Goal: Transaction & Acquisition: Purchase product/service

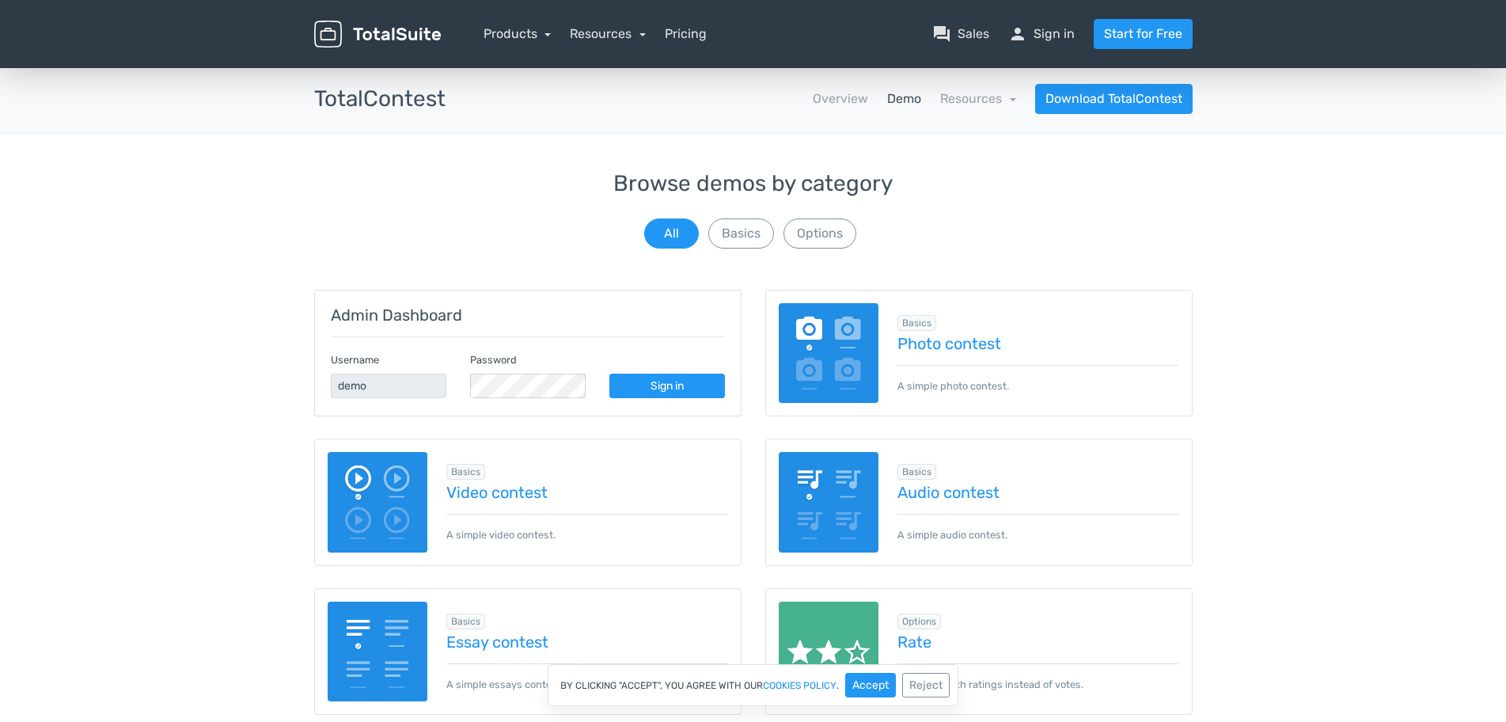
click at [953, 354] on div "Basics Photo contest A simple photo contest." at bounding box center [1029, 353] width 301 height 81
click at [957, 345] on link "Photo contest" at bounding box center [1039, 343] width 282 height 17
click at [756, 218] on button "Basics" at bounding box center [741, 233] width 66 height 30
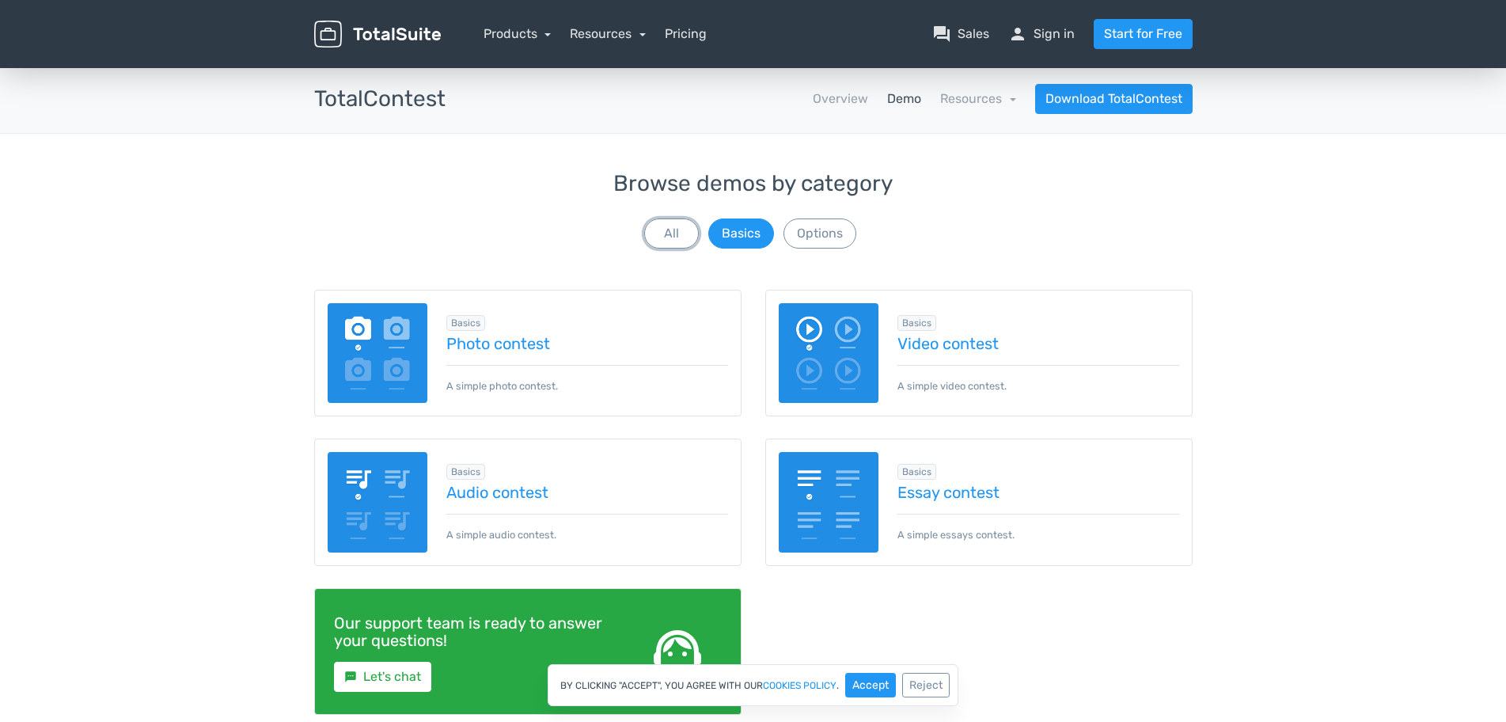
click at [645, 227] on button "All" at bounding box center [671, 233] width 55 height 30
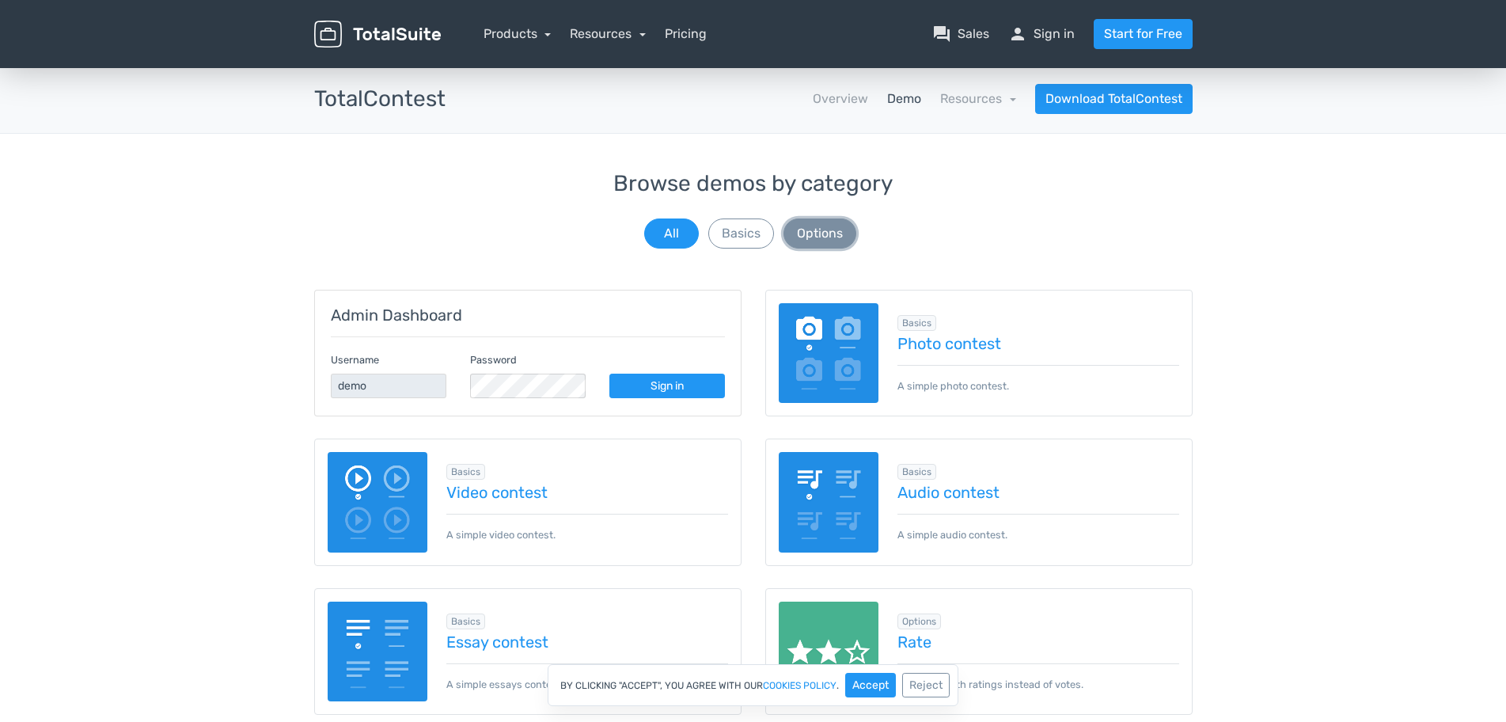
click at [807, 231] on button "Options" at bounding box center [820, 233] width 73 height 30
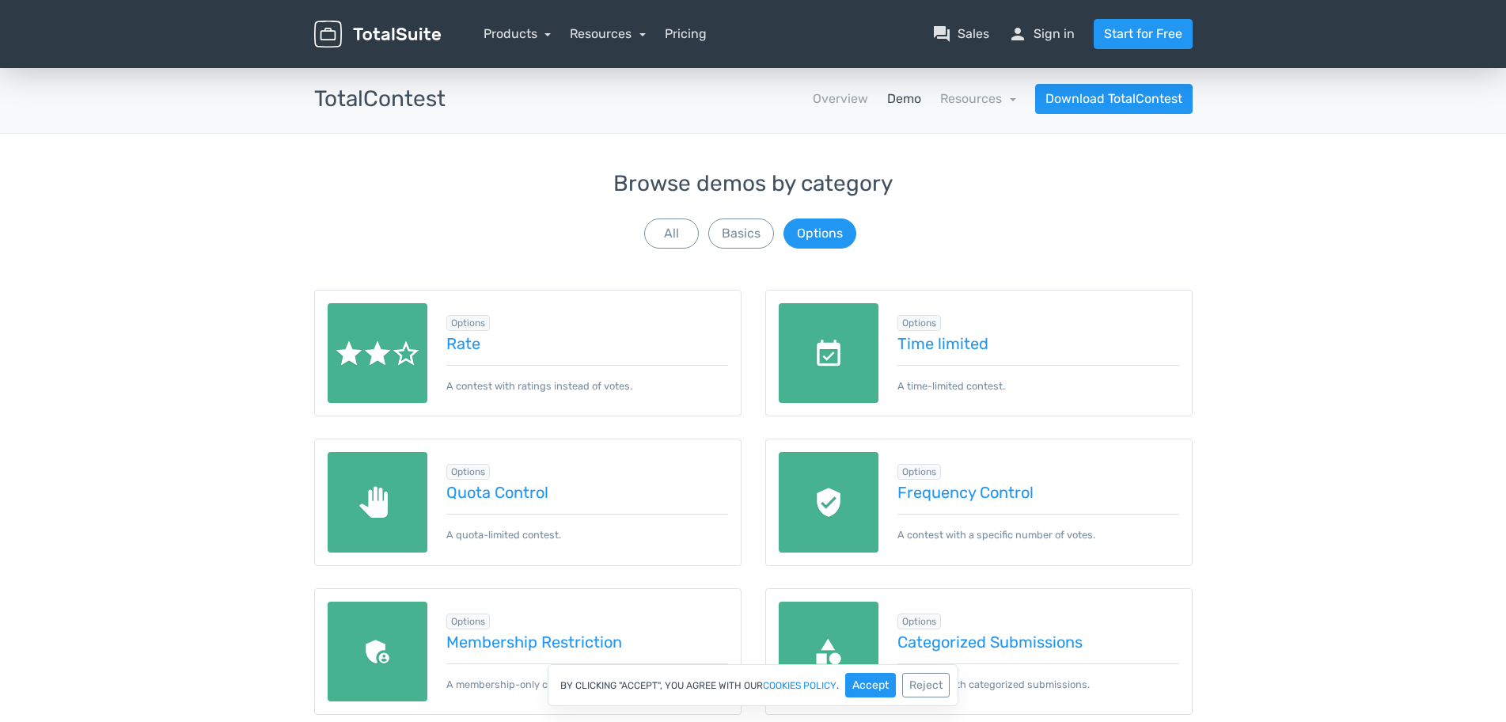
click at [474, 329] on span "Options" at bounding box center [468, 323] width 44 height 16
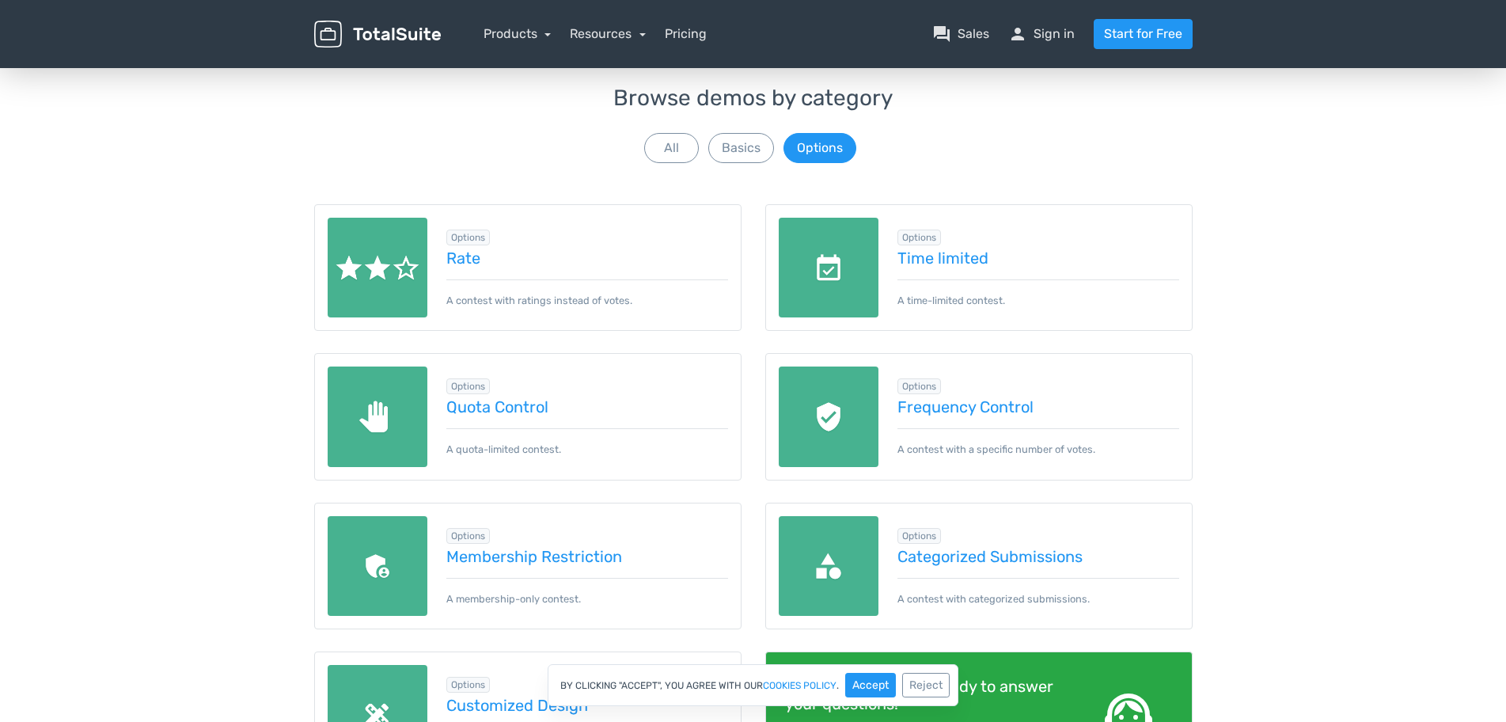
scroll to position [79, 0]
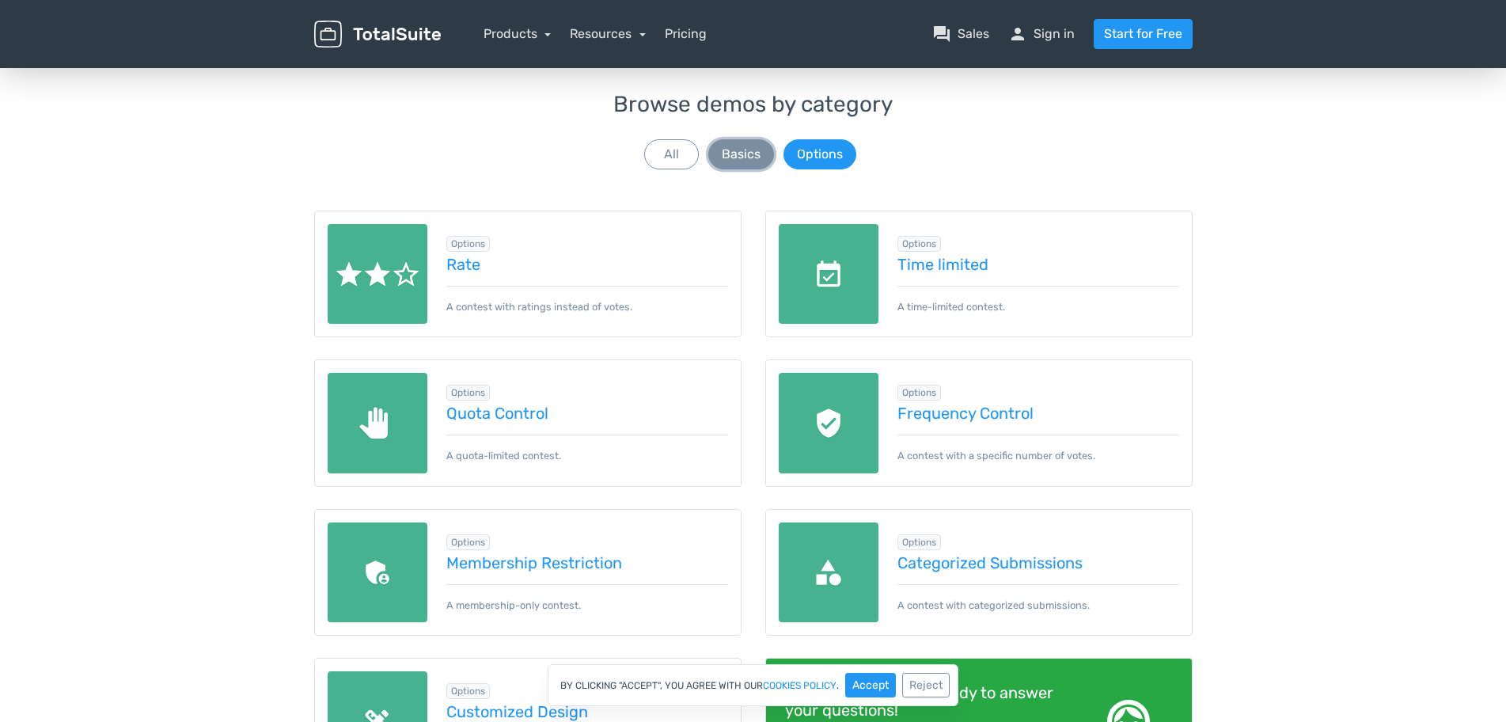
click at [733, 150] on button "Basics" at bounding box center [741, 154] width 66 height 30
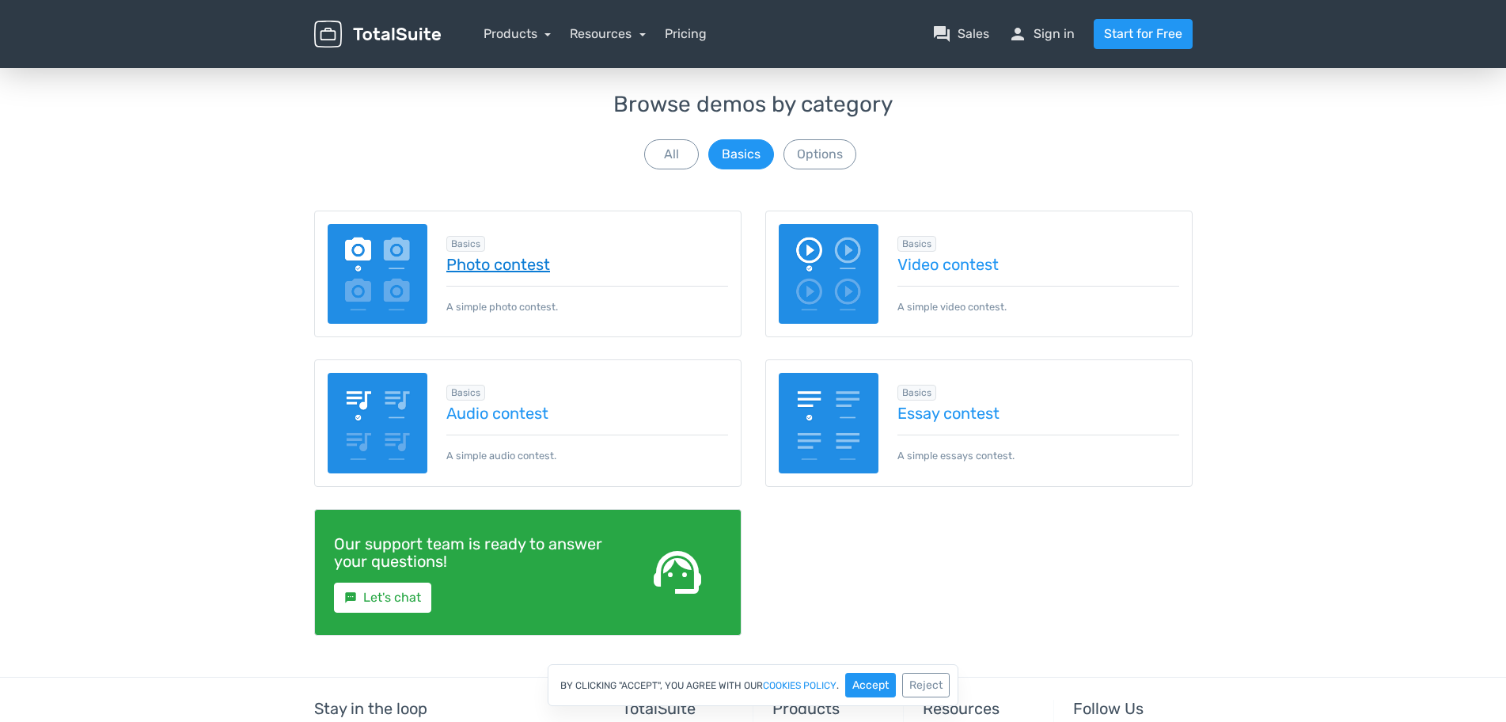
click at [522, 260] on link "Photo contest" at bounding box center [587, 264] width 282 height 17
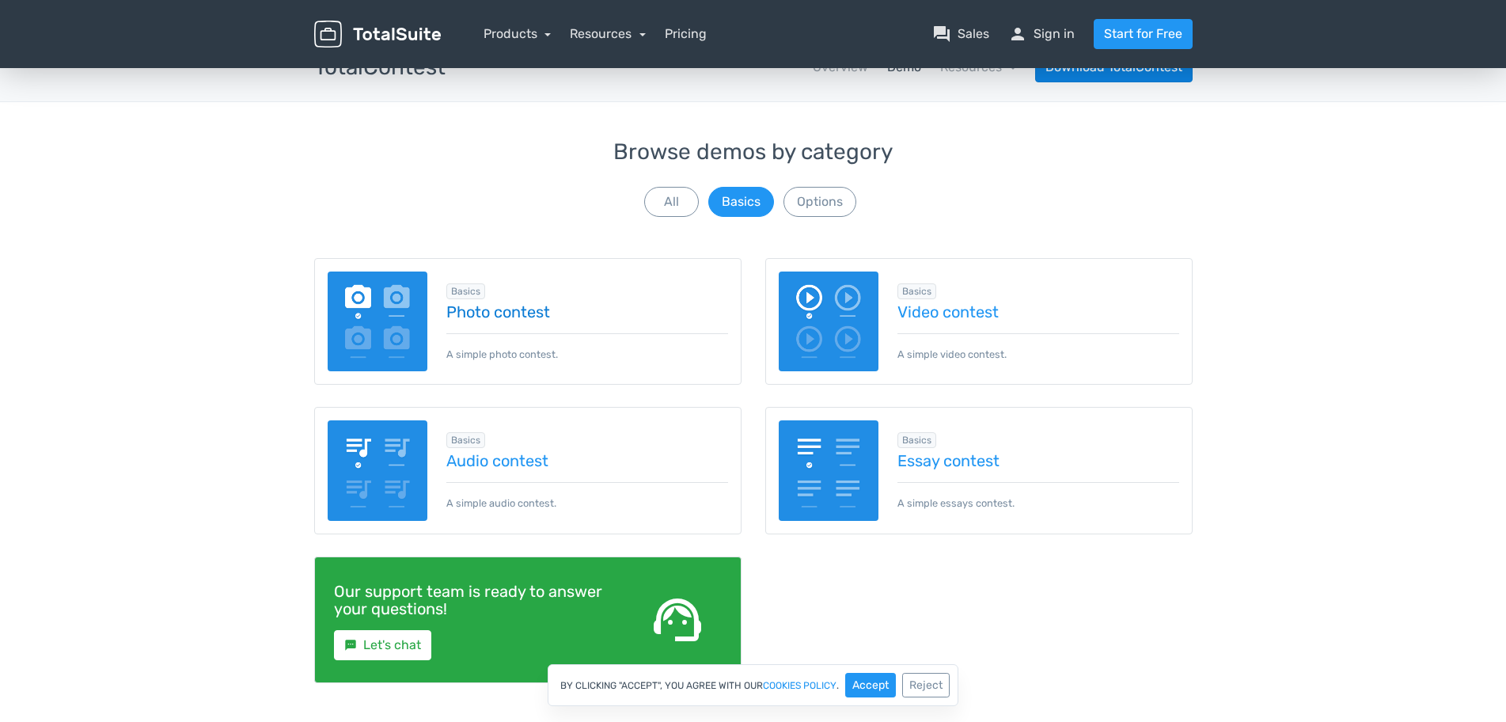
scroll to position [0, 0]
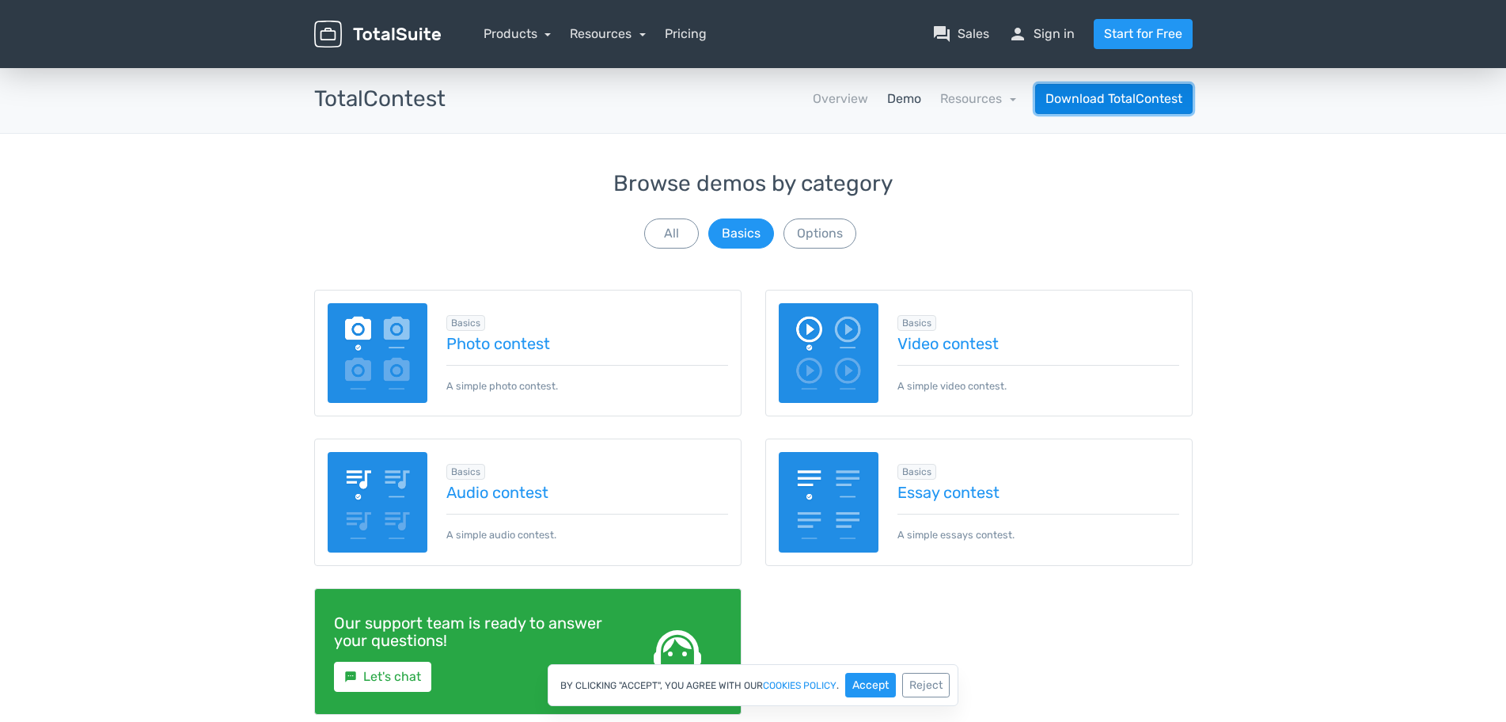
click at [1113, 90] on link "Download TotalContest" at bounding box center [1114, 99] width 158 height 30
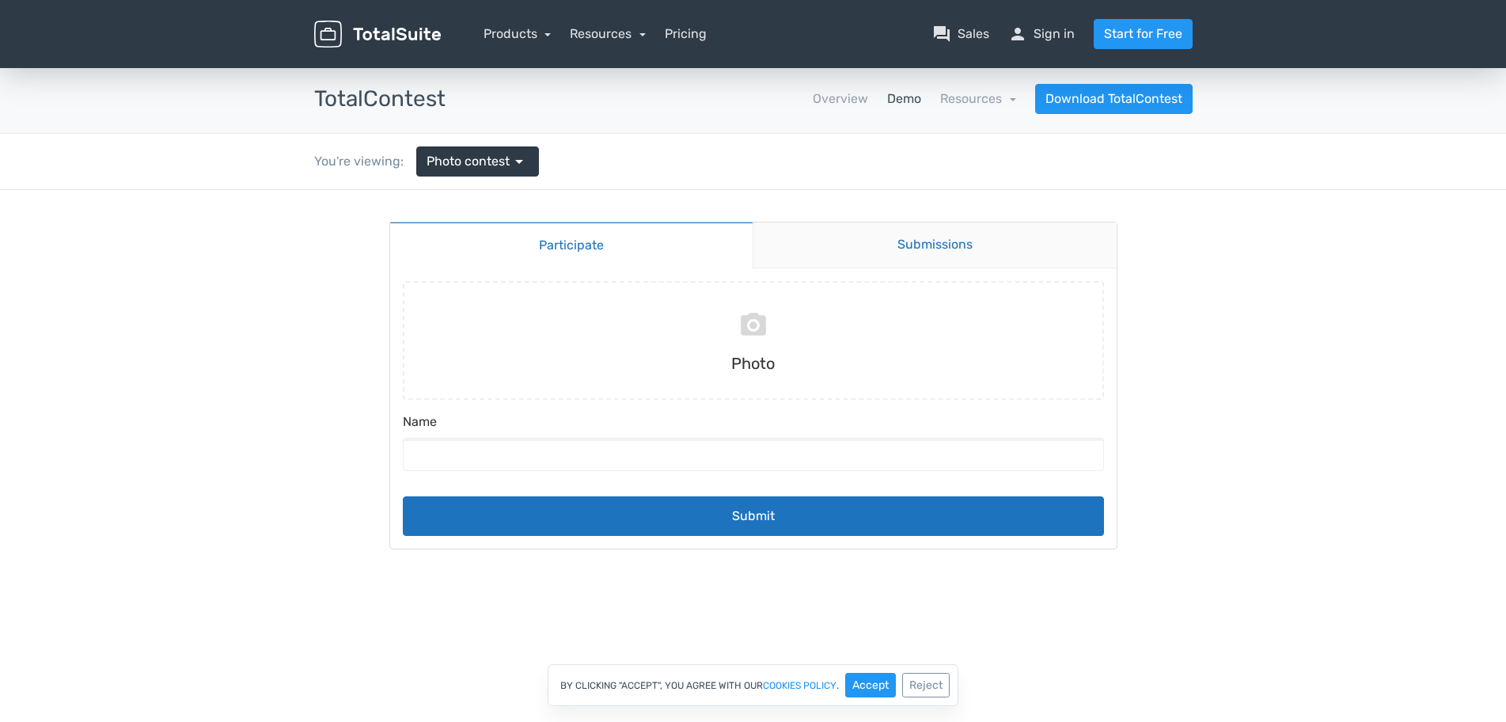
click at [903, 248] on link "Submissions" at bounding box center [935, 245] width 364 height 46
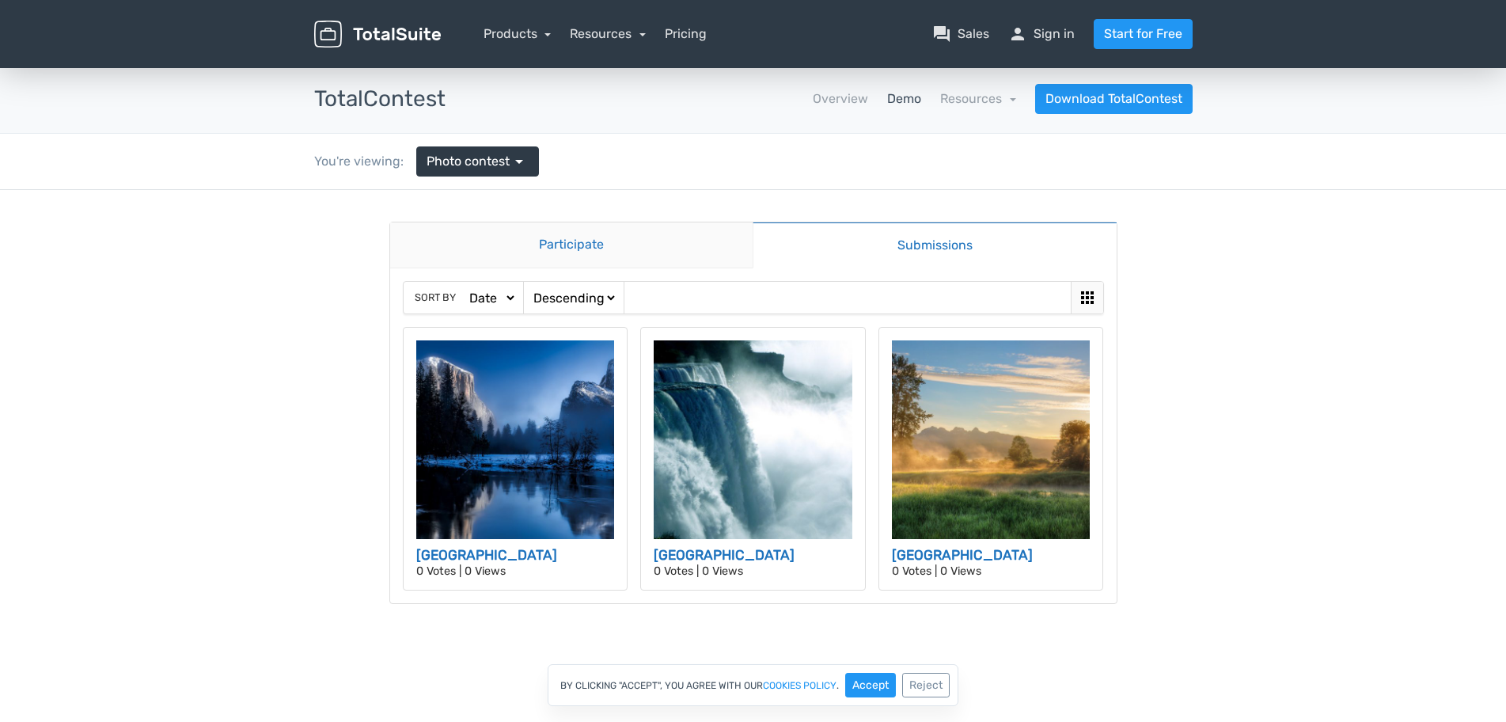
click at [544, 253] on link "Participate" at bounding box center [571, 245] width 363 height 46
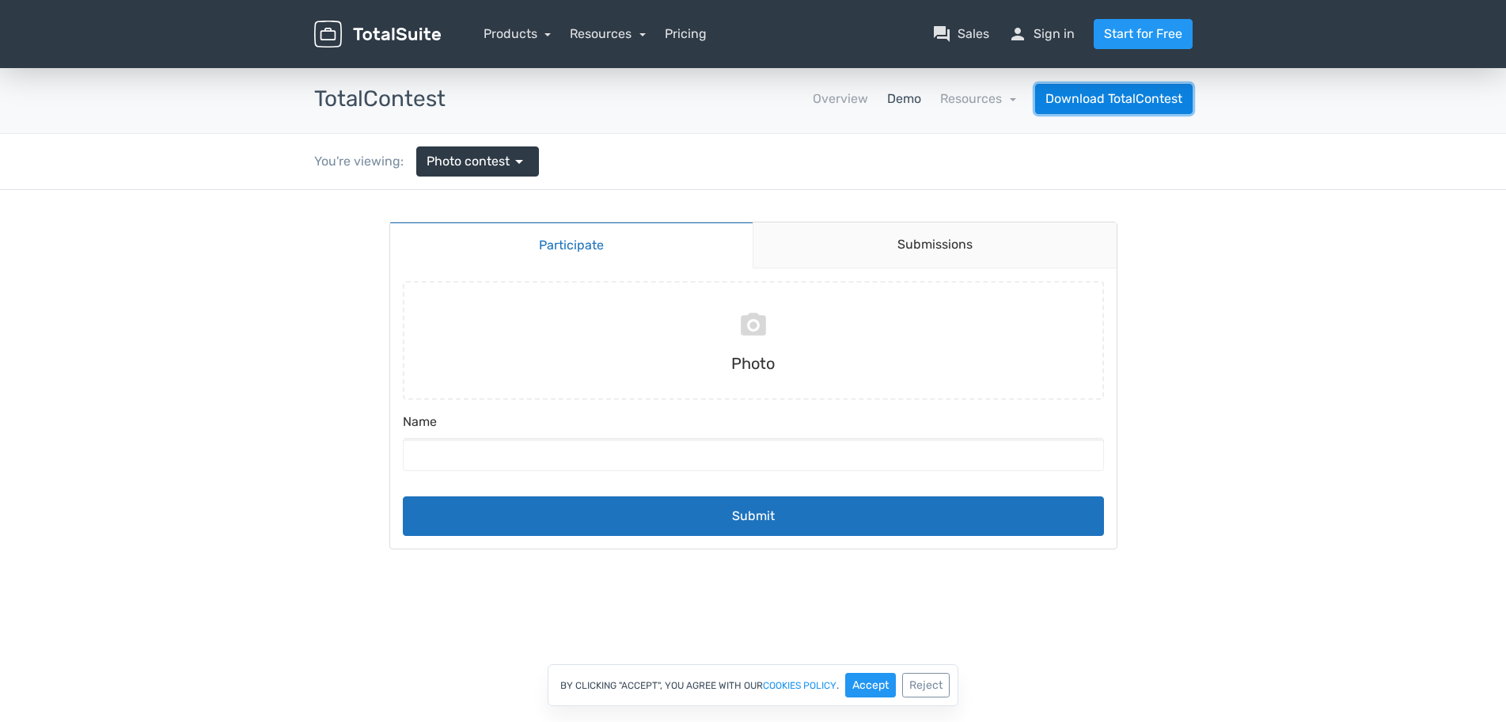
click at [1067, 99] on link "Download TotalContest" at bounding box center [1114, 99] width 158 height 30
click at [893, 249] on link "Submissions" at bounding box center [935, 245] width 364 height 46
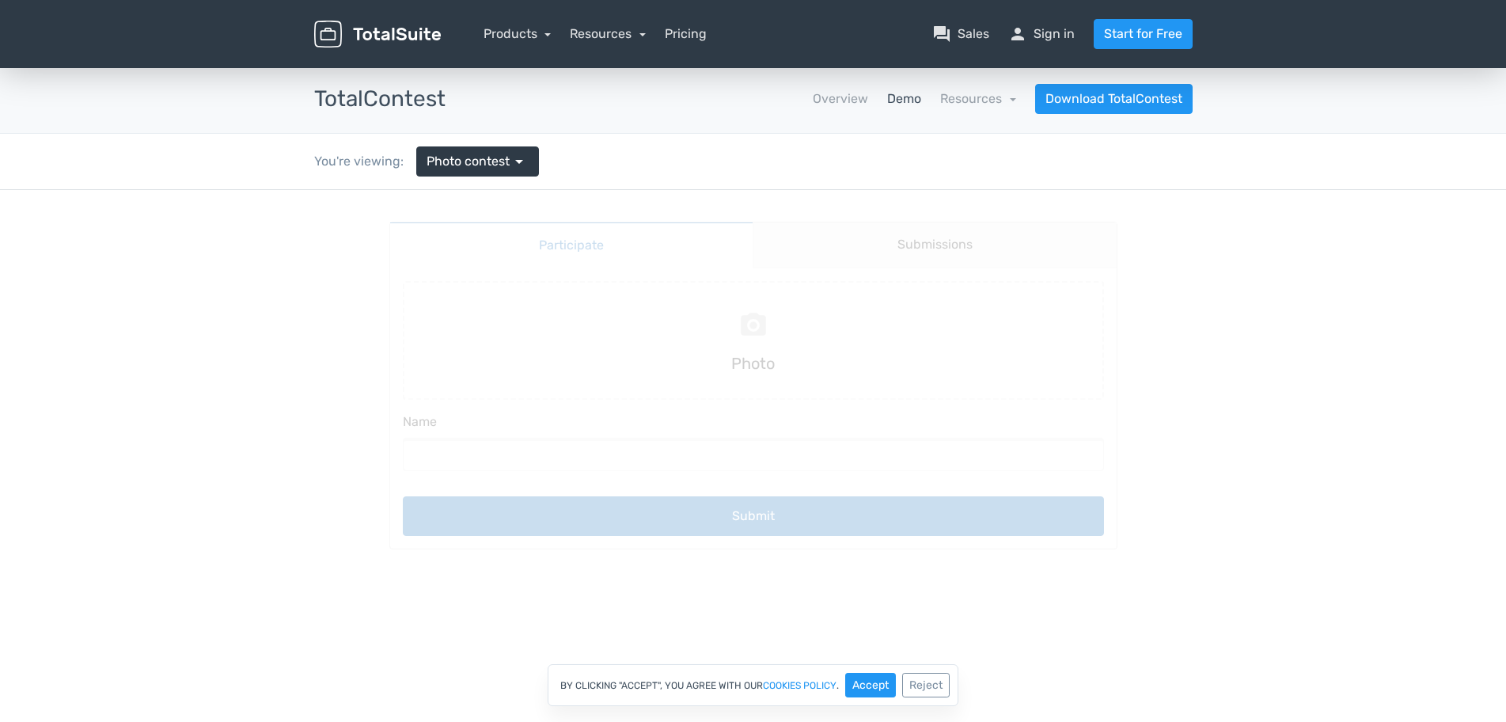
click at [522, 251] on main "Participate Submissions Participate Submissions Submitting Photo Name Submit" at bounding box center [754, 385] width 760 height 391
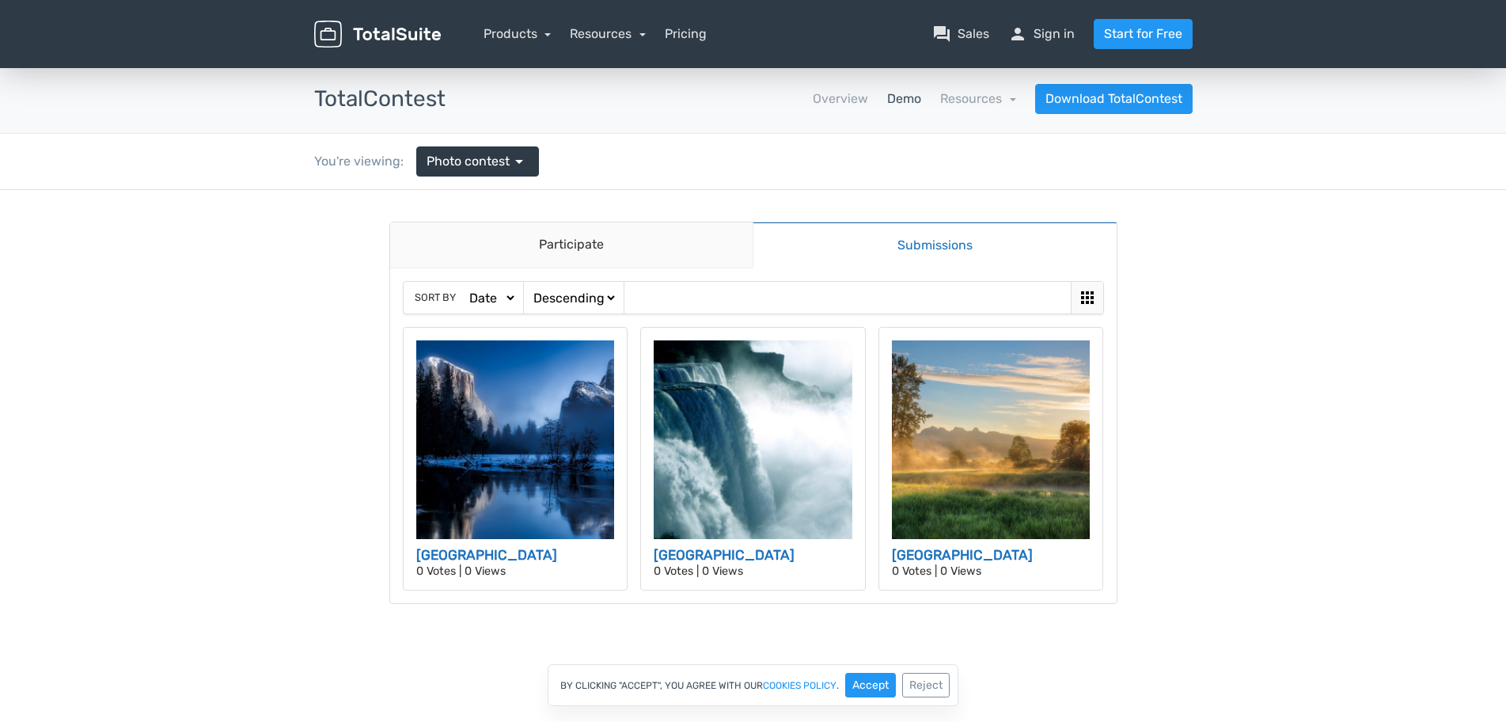
click at [400, 43] on img at bounding box center [377, 35] width 127 height 28
